Goal: Transaction & Acquisition: Purchase product/service

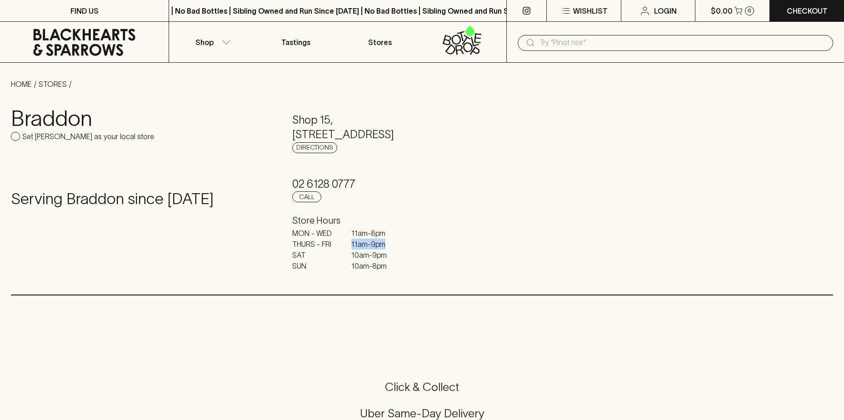
drag, startPoint x: 348, startPoint y: 245, endPoint x: 398, endPoint y: 247, distance: 50.1
click at [398, 247] on div "MON - WED 11am - 8pm THURS - FRI 11am - 9pm SAT 10am - 9pm SUN 10am - 8pm" at bounding box center [422, 250] width 260 height 44
drag, startPoint x: 399, startPoint y: 246, endPoint x: 344, endPoint y: 247, distance: 55.0
click at [344, 247] on div "MON - WED 11am - 8pm THURS - FRI 11am - 9pm SAT 10am - 9pm SUN 10am - 8pm" at bounding box center [422, 250] width 260 height 44
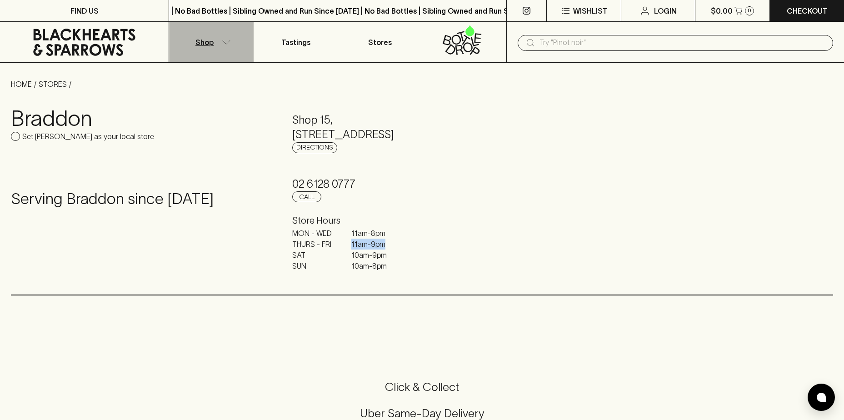
click at [230, 41] on icon "button" at bounding box center [226, 42] width 9 height 5
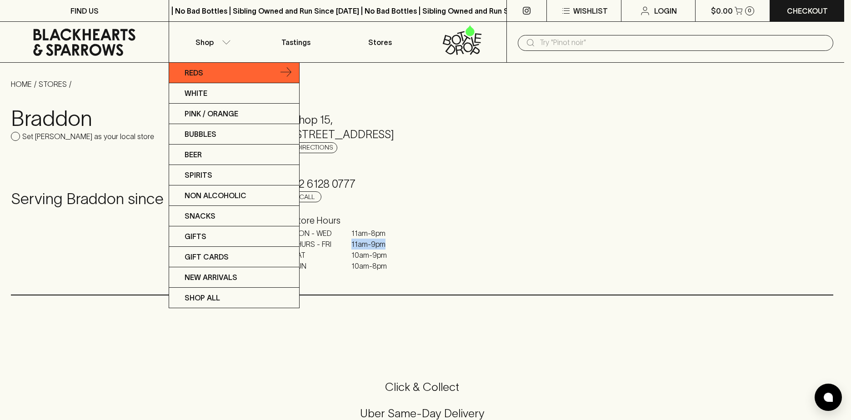
click at [208, 80] on link "Reds" at bounding box center [234, 73] width 130 height 20
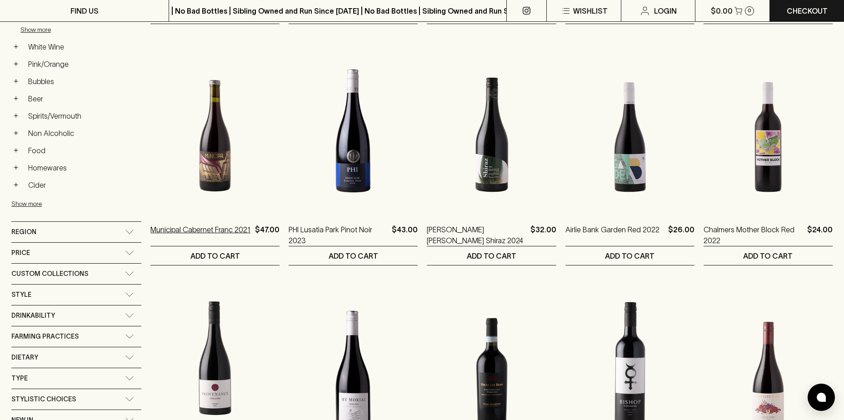
scroll to position [364, 0]
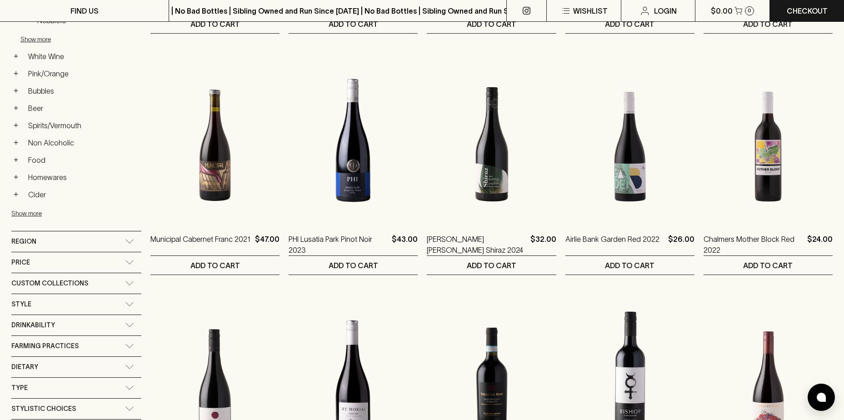
click at [120, 278] on div "Custom Collections" at bounding box center [76, 283] width 130 height 20
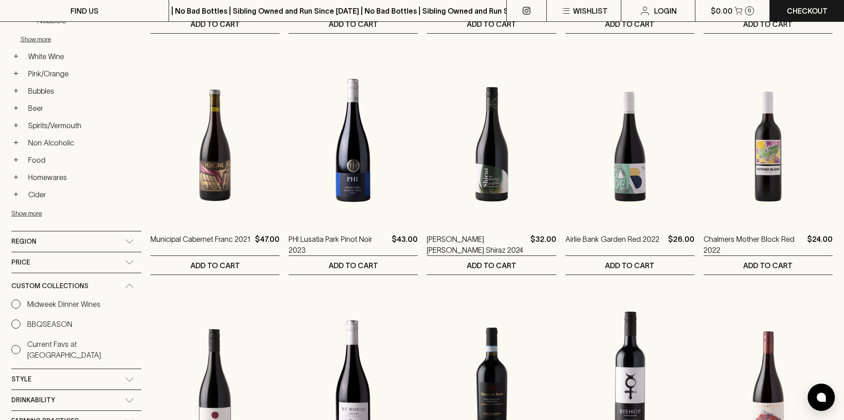
click at [125, 264] on icon at bounding box center [129, 262] width 9 height 5
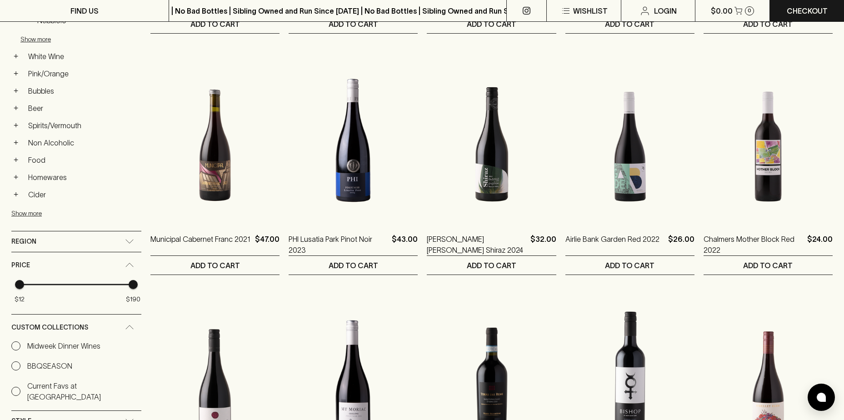
click at [124, 248] on div "Region" at bounding box center [76, 241] width 130 height 20
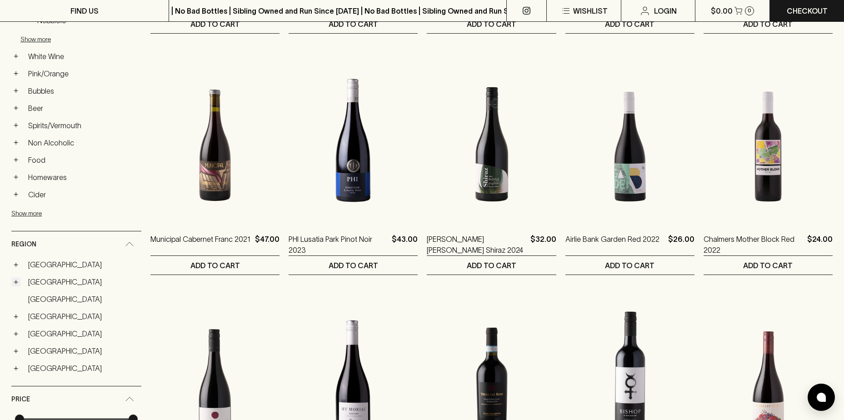
click at [15, 281] on button "+" at bounding box center [15, 281] width 9 height 9
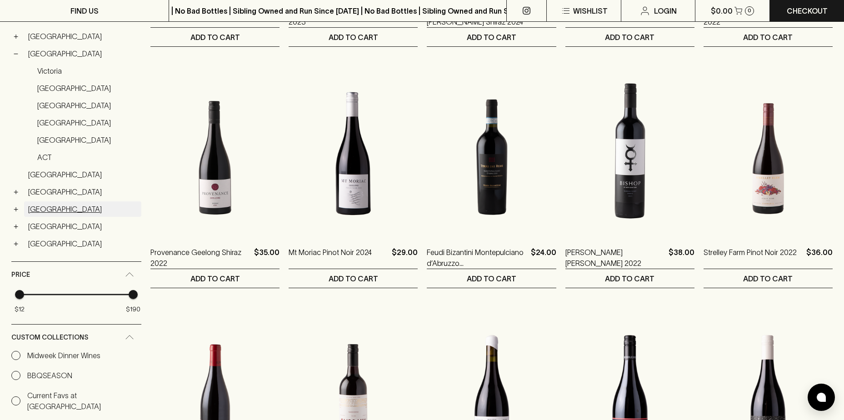
scroll to position [591, 0]
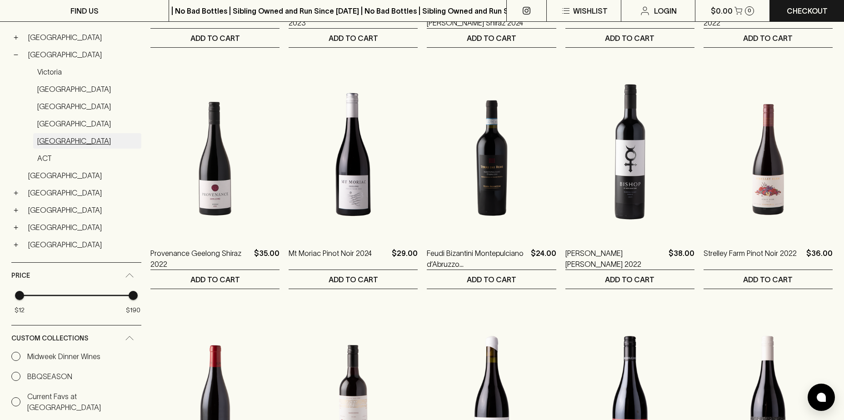
click at [79, 144] on link "[GEOGRAPHIC_DATA]" at bounding box center [87, 140] width 108 height 15
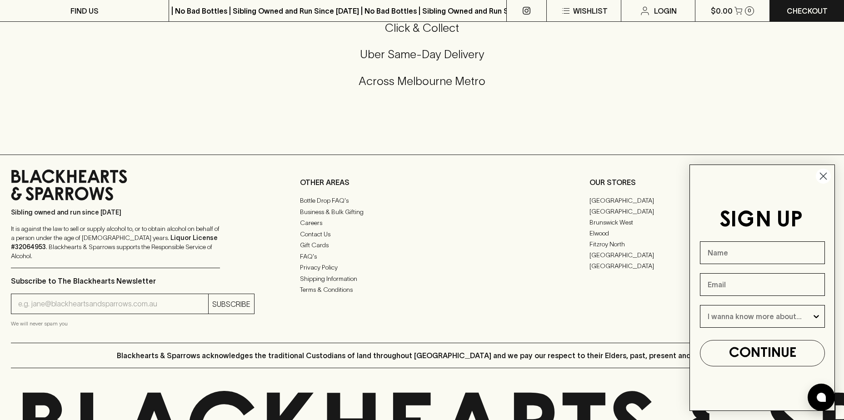
scroll to position [926, 0]
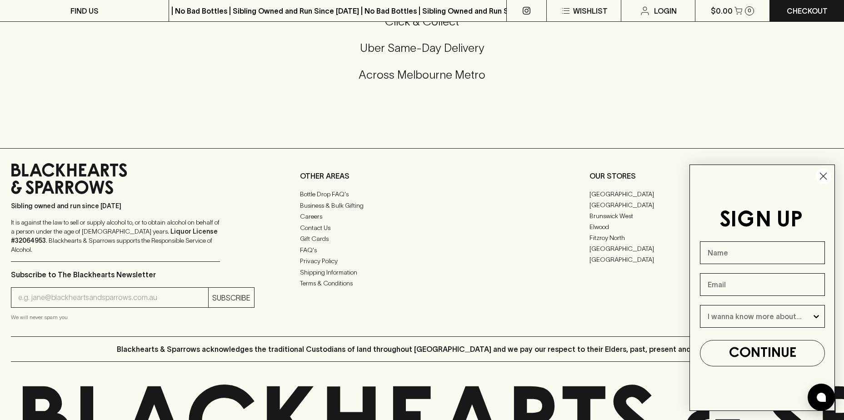
click at [824, 175] on circle "Close dialog" at bounding box center [823, 176] width 15 height 15
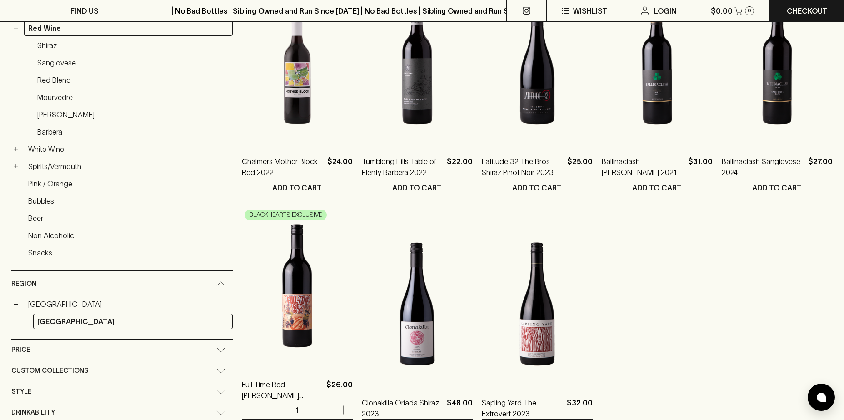
scroll to position [182, 0]
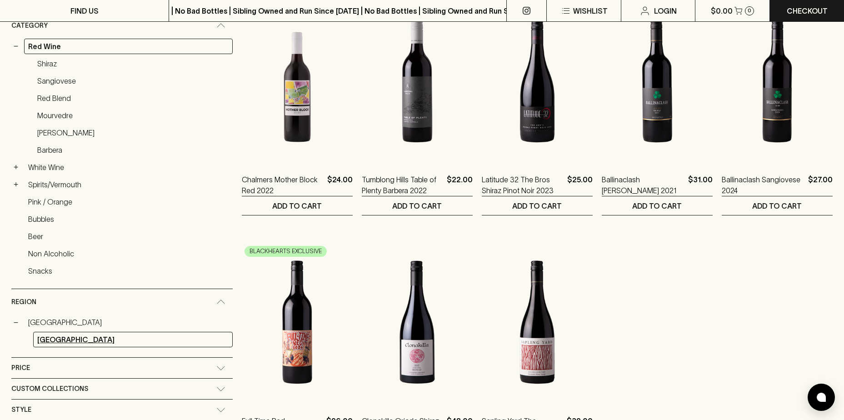
click at [144, 339] on link "[GEOGRAPHIC_DATA]" at bounding box center [133, 339] width 200 height 15
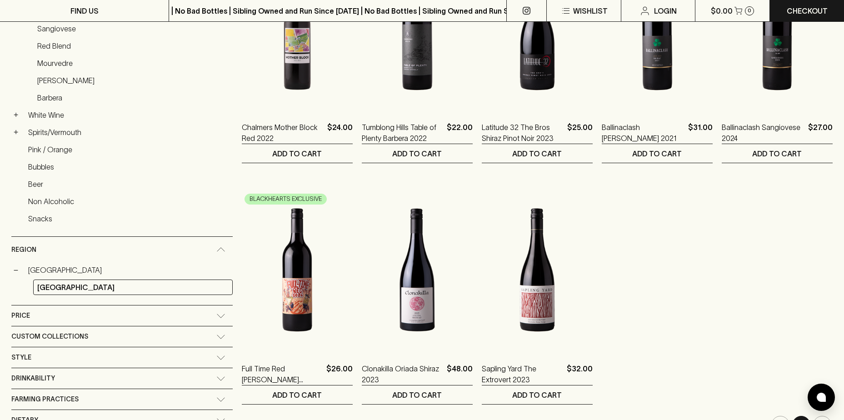
scroll to position [364, 0]
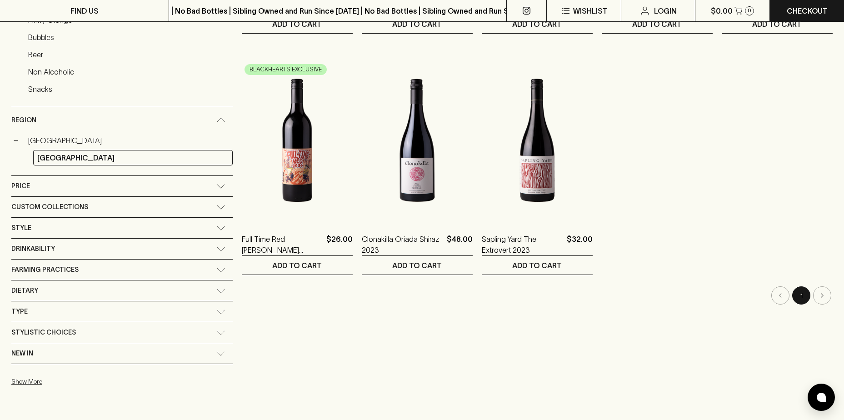
click at [112, 209] on div "Custom Collections" at bounding box center [113, 206] width 205 height 11
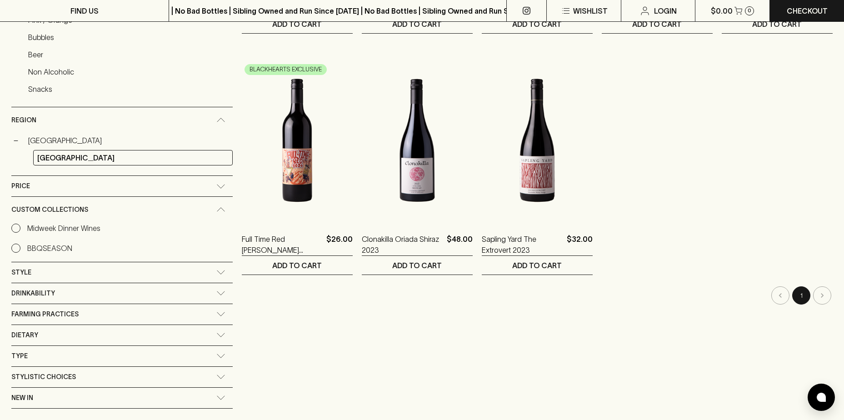
click at [112, 209] on div "Custom Collections" at bounding box center [113, 209] width 205 height 11
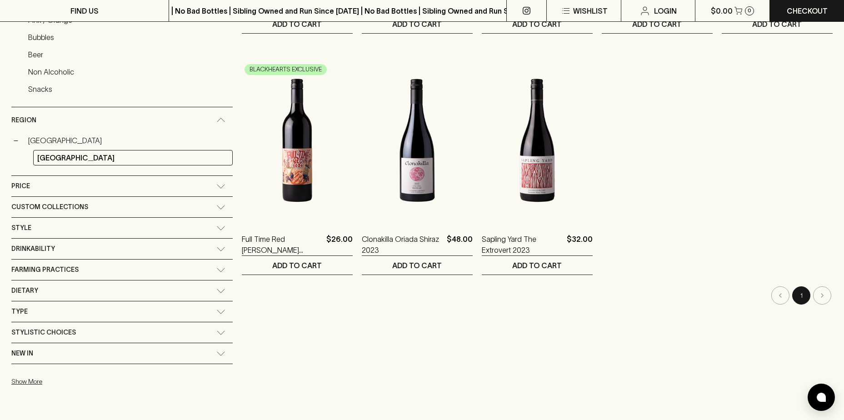
click at [96, 248] on div "Drinkability" at bounding box center [113, 248] width 205 height 11
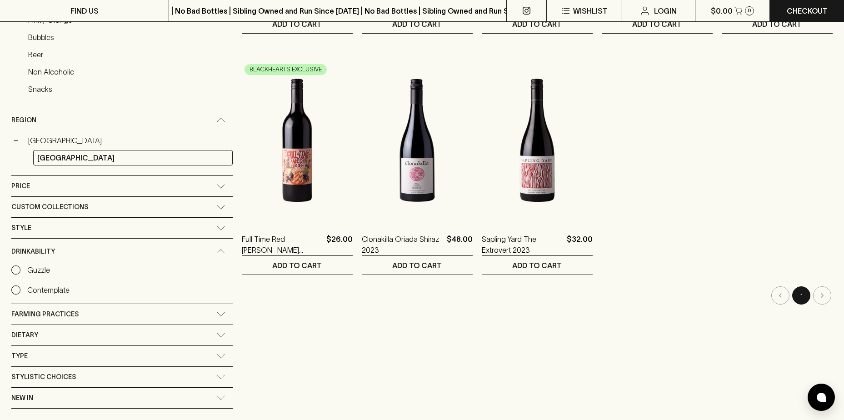
click at [96, 248] on div "Drinkability" at bounding box center [113, 251] width 205 height 11
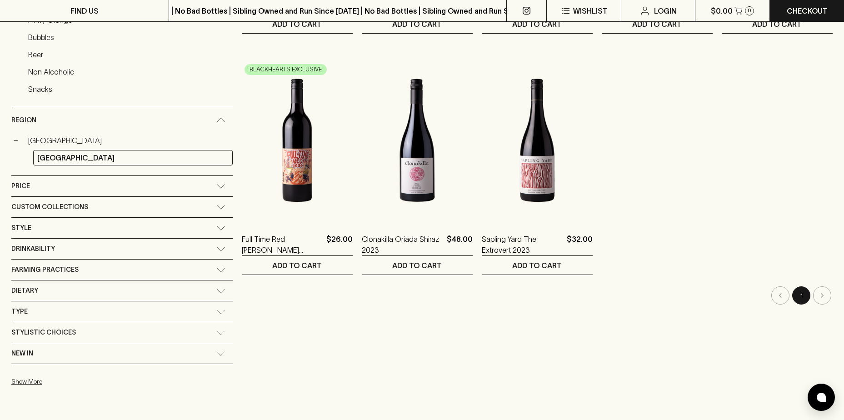
click at [90, 187] on div "Price" at bounding box center [113, 186] width 205 height 11
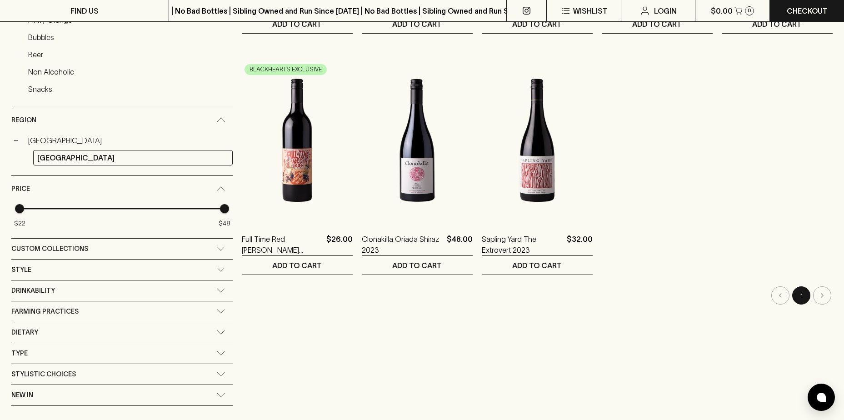
click at [90, 187] on div "Price" at bounding box center [113, 188] width 205 height 11
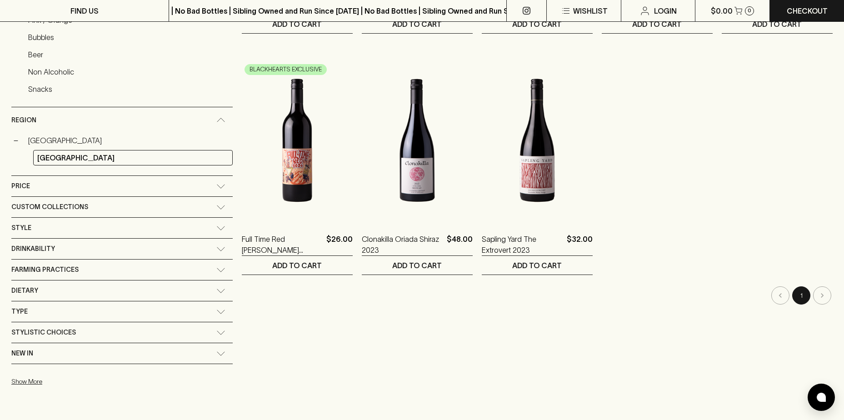
click at [77, 207] on span "Custom Collections" at bounding box center [49, 206] width 77 height 11
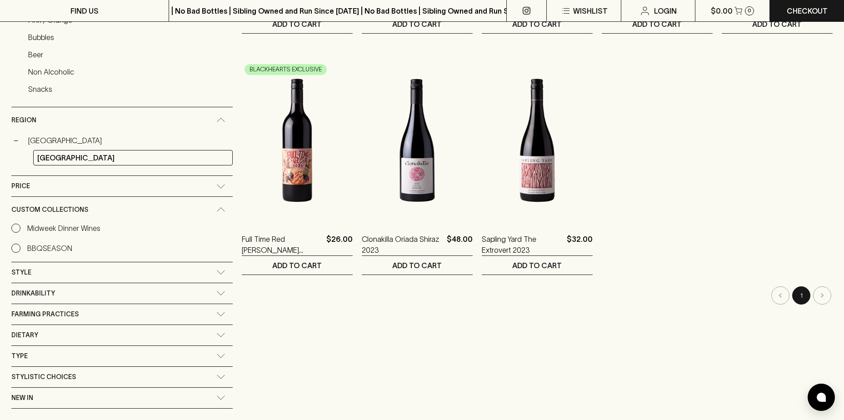
click at [70, 243] on p "BBQSEASON" at bounding box center [49, 248] width 45 height 11
click at [20, 244] on input "BBQSEASON" at bounding box center [15, 248] width 9 height 9
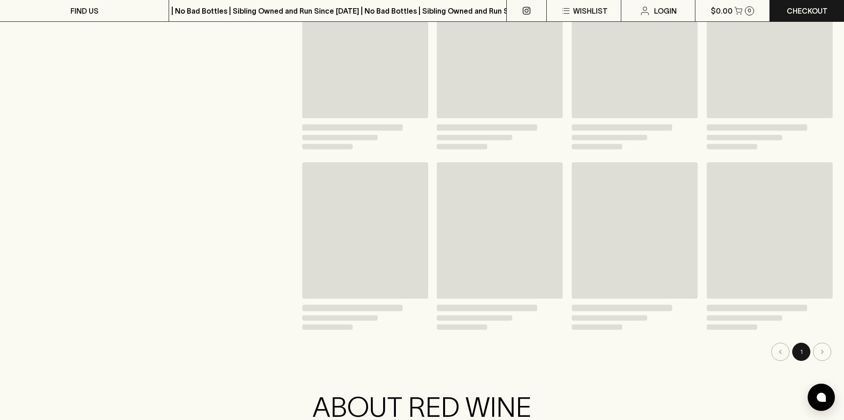
scroll to position [364, 0]
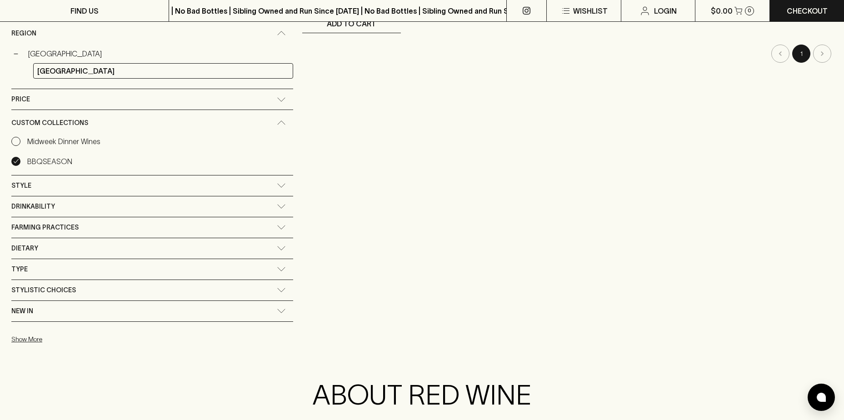
click at [54, 156] on p "BBQSEASON" at bounding box center [49, 161] width 45 height 11
click at [20, 157] on input "BBQSEASON" at bounding box center [15, 161] width 9 height 9
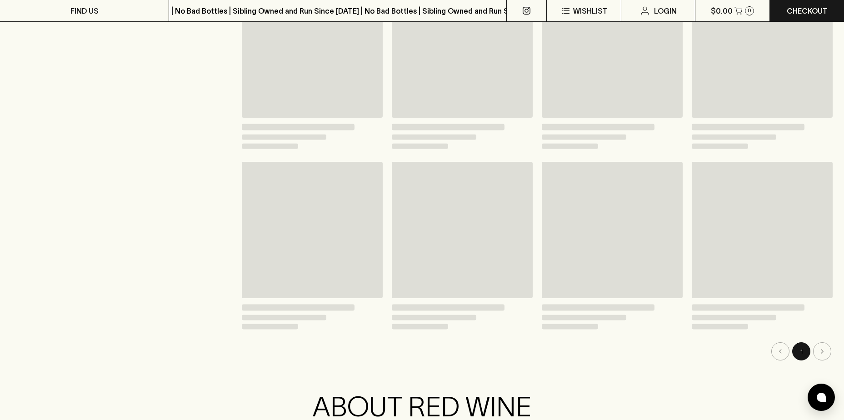
scroll to position [364, 0]
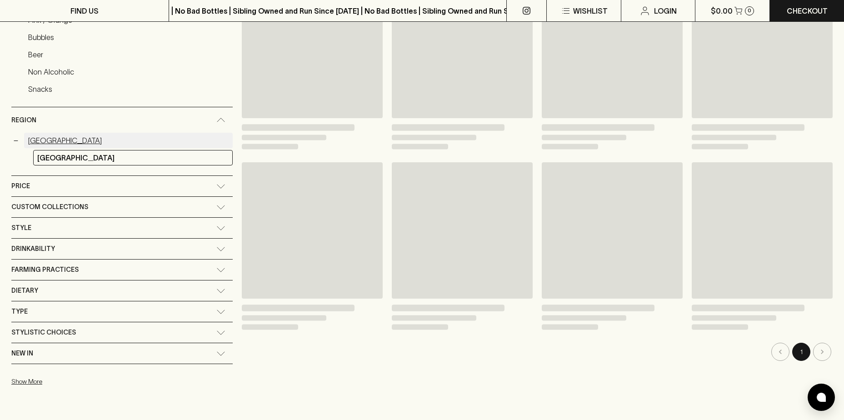
click at [54, 147] on link "[GEOGRAPHIC_DATA]" at bounding box center [128, 140] width 209 height 15
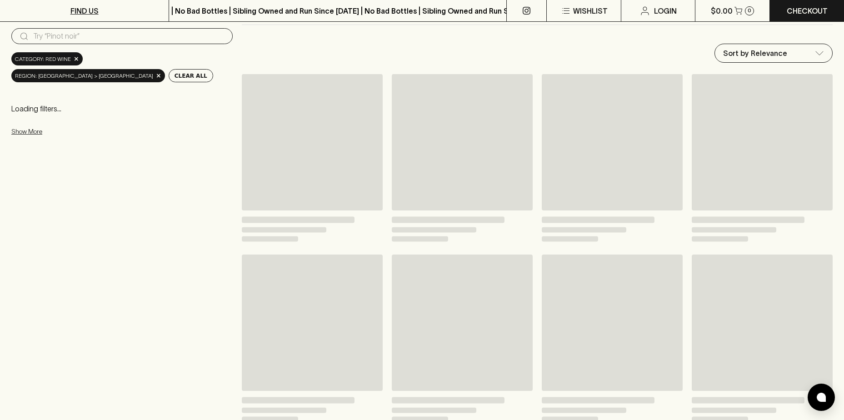
scroll to position [364, 0]
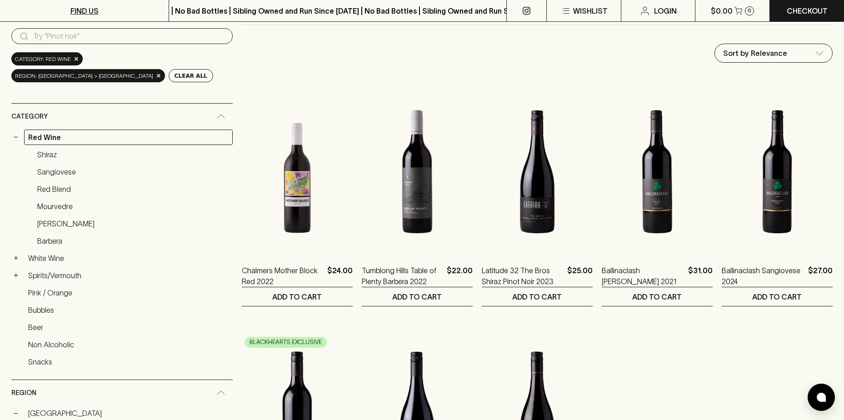
scroll to position [364, 0]
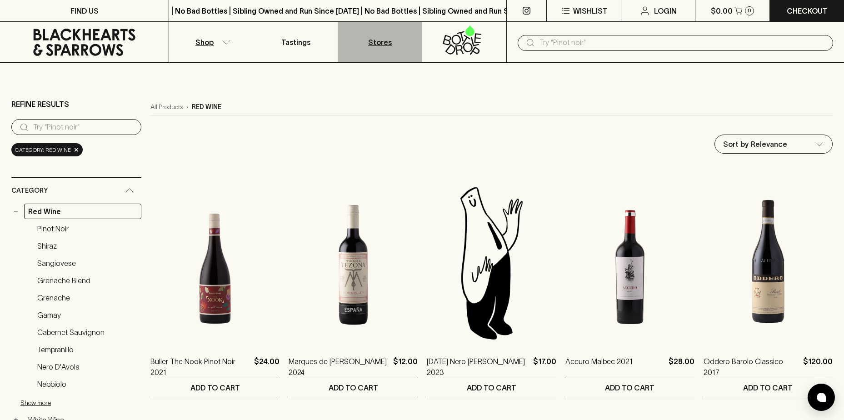
click at [373, 34] on link "Stores" at bounding box center [380, 42] width 84 height 40
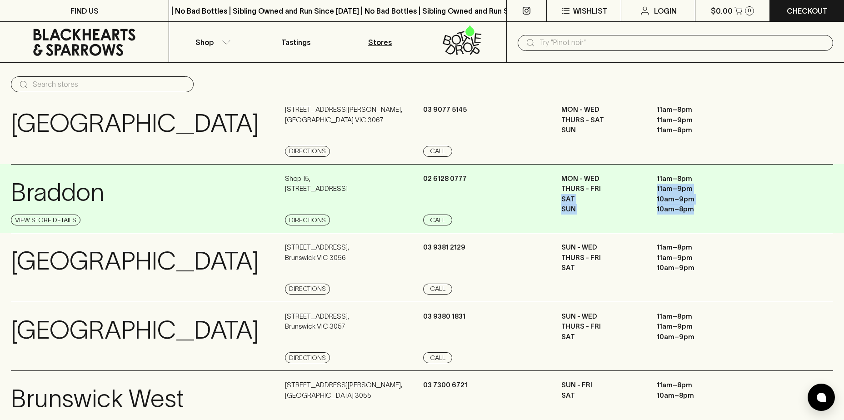
drag, startPoint x: 667, startPoint y: 184, endPoint x: 672, endPoint y: 216, distance: 32.3
click at [672, 216] on div "MON - WED 11am – 8pm THURS - FRI 11am – 9pm SAT 10am – 9pm SUN 10am – 8pm" at bounding box center [698, 200] width 272 height 52
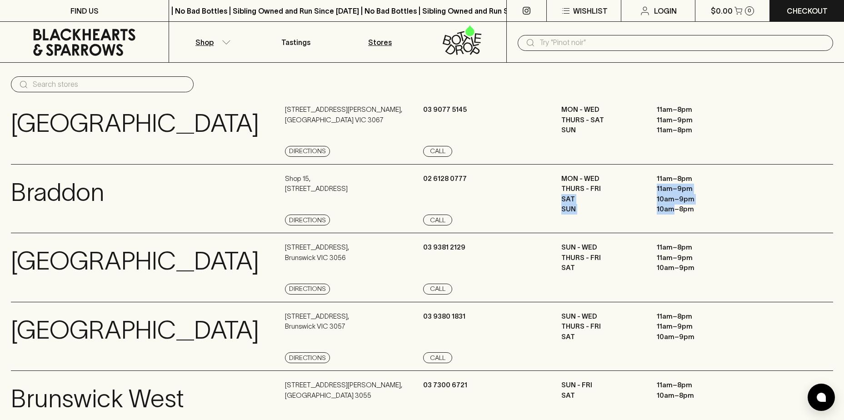
click at [230, 45] on button "Shop" at bounding box center [211, 42] width 84 height 40
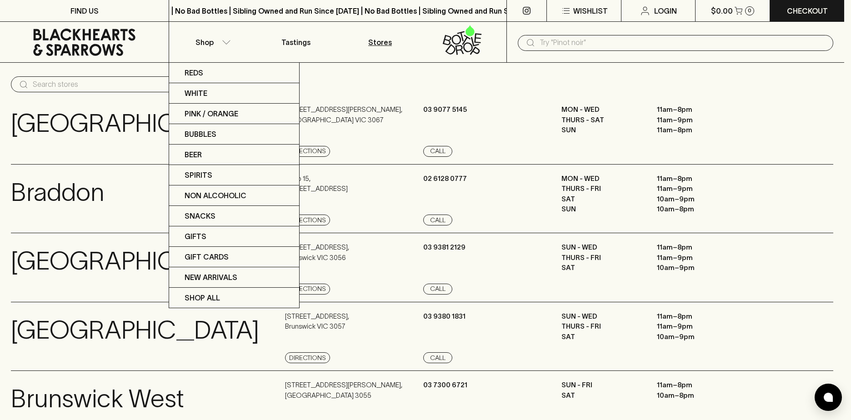
click at [428, 66] on div at bounding box center [425, 210] width 851 height 420
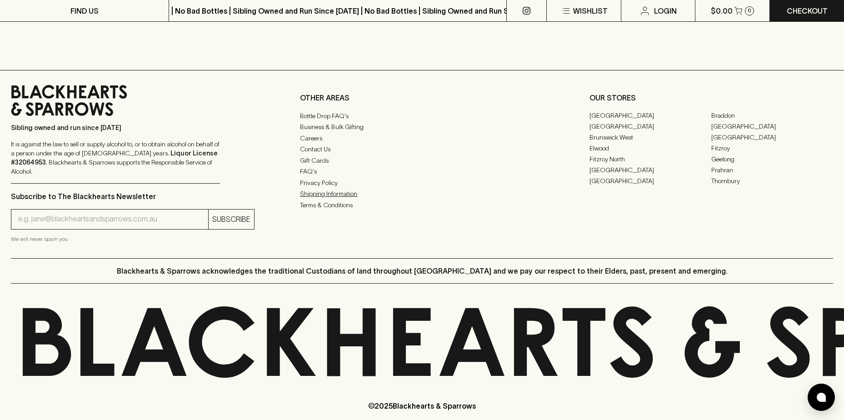
scroll to position [1209, 0]
